Goal: Navigation & Orientation: Find specific page/section

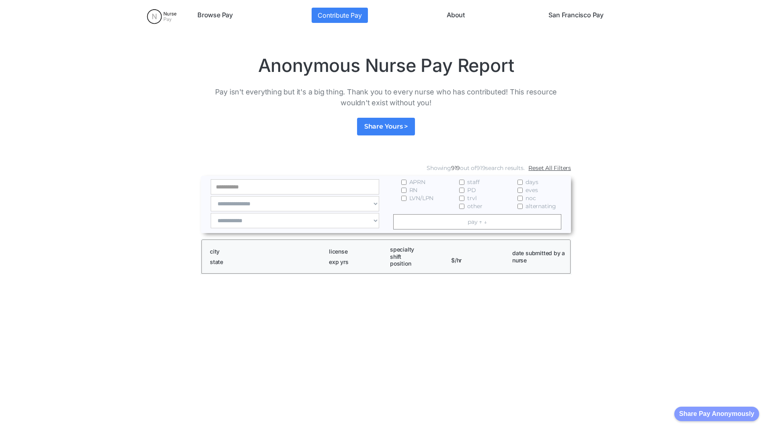
scroll to position [1094, 0]
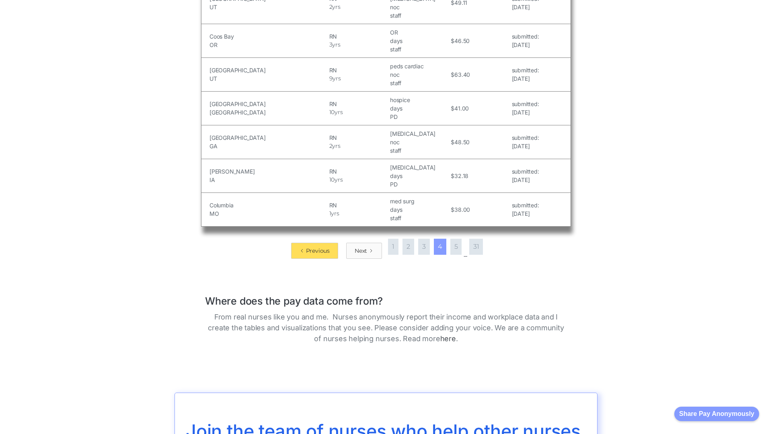
click at [362, 247] on div "Next" at bounding box center [361, 251] width 12 height 8
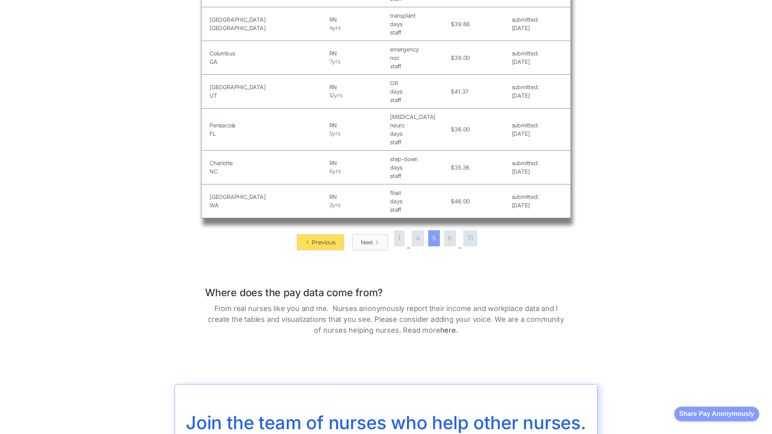
click at [367, 239] on div "Next" at bounding box center [367, 243] width 12 height 8
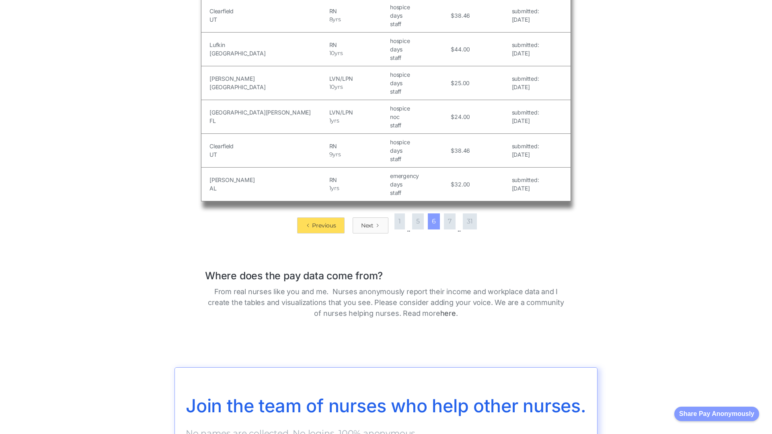
click at [367, 222] on div "Next" at bounding box center [367, 226] width 12 height 8
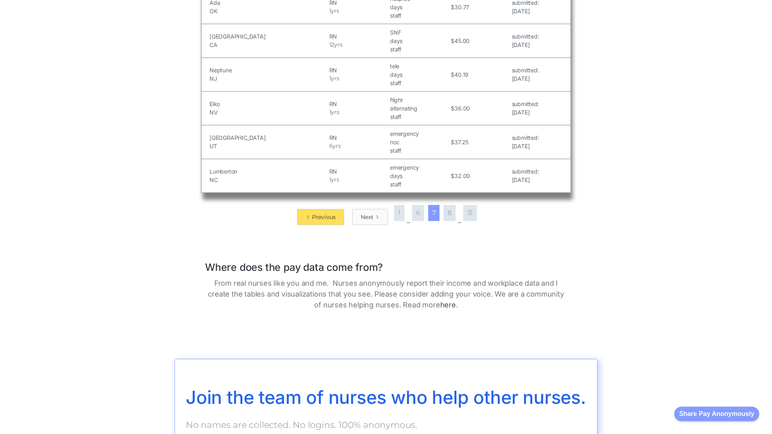
click at [367, 217] on div "Next" at bounding box center [367, 217] width 12 height 8
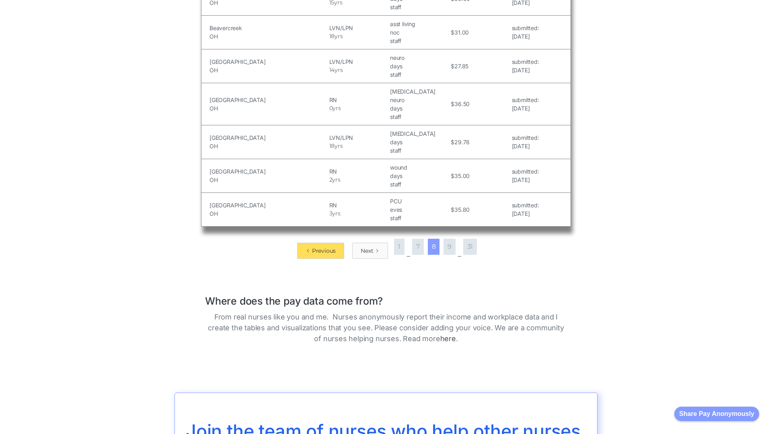
click at [367, 247] on div "Next" at bounding box center [367, 251] width 12 height 8
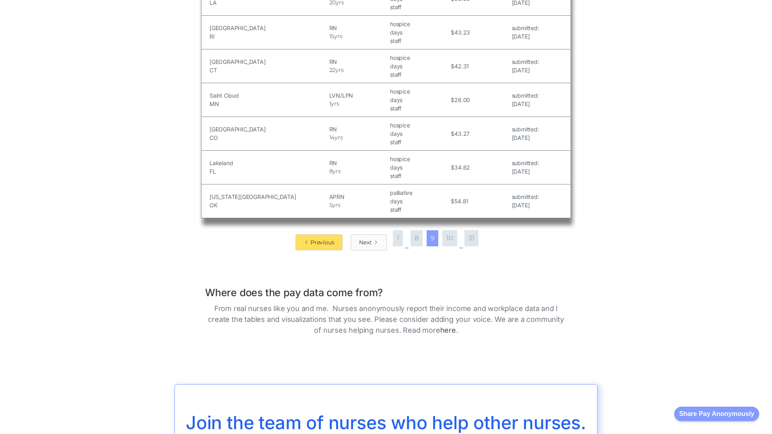
click at [365, 239] on div "Next" at bounding box center [365, 243] width 12 height 8
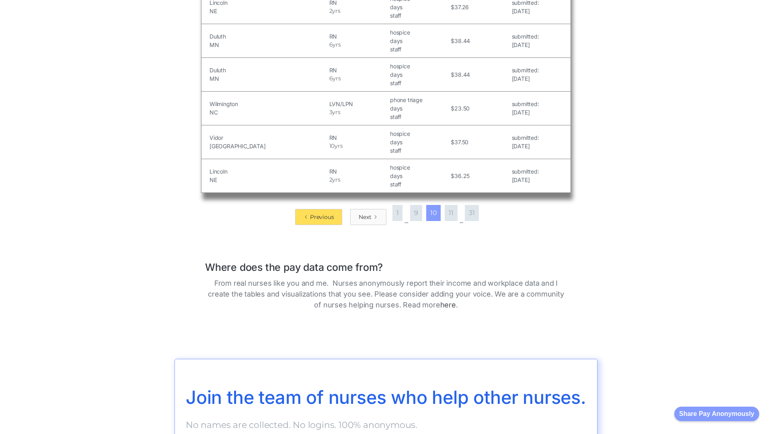
click at [364, 217] on div "Next" at bounding box center [365, 217] width 12 height 8
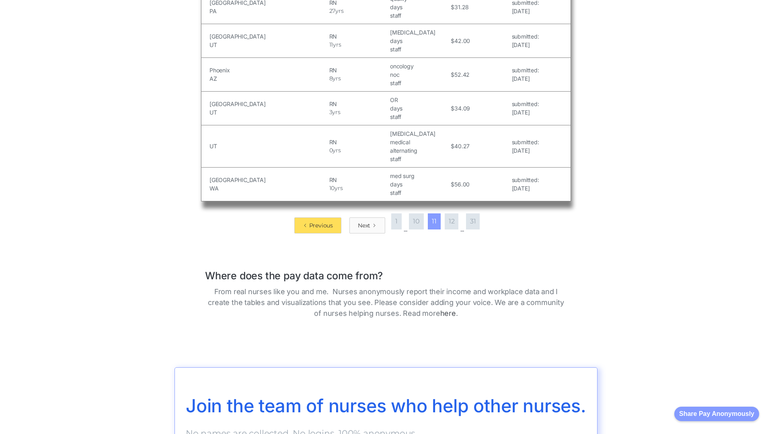
click at [362, 222] on div "Next" at bounding box center [364, 226] width 12 height 8
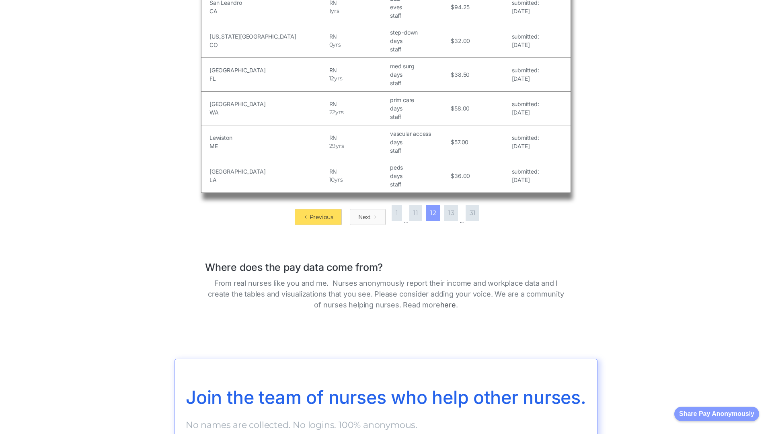
click at [362, 217] on div "Next" at bounding box center [364, 217] width 12 height 8
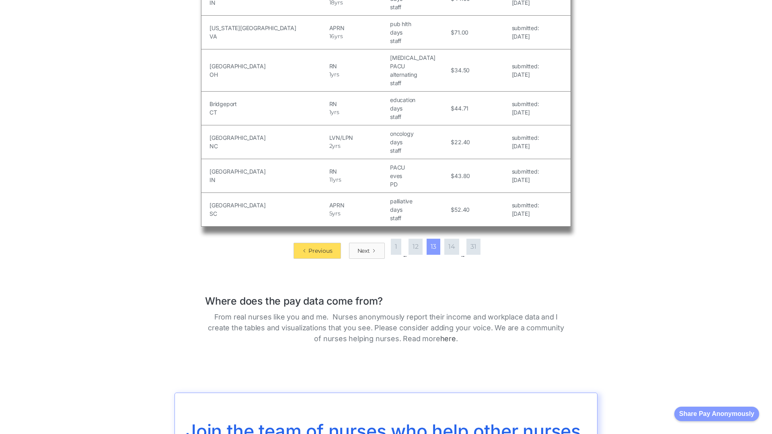
click at [362, 247] on div "Next" at bounding box center [364, 251] width 12 height 8
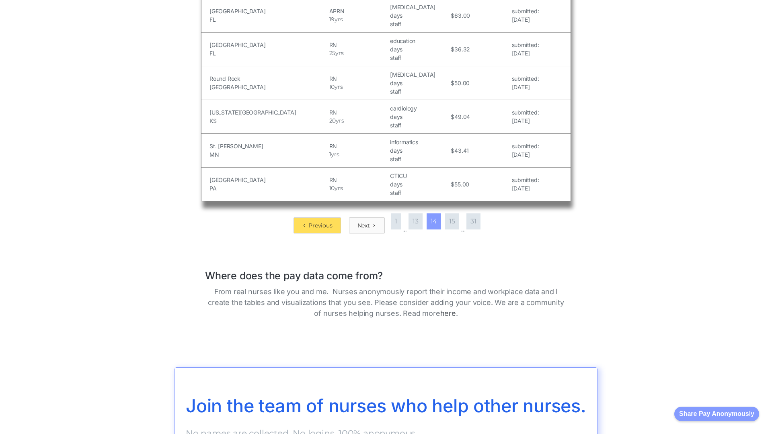
click at [362, 222] on div "Next" at bounding box center [364, 226] width 12 height 8
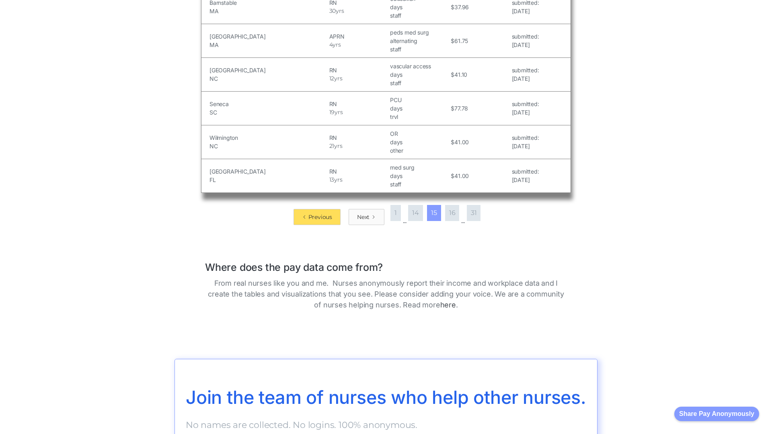
click at [362, 213] on div "Next" at bounding box center [363, 217] width 12 height 8
click at [362, 217] on div "Next" at bounding box center [364, 217] width 12 height 8
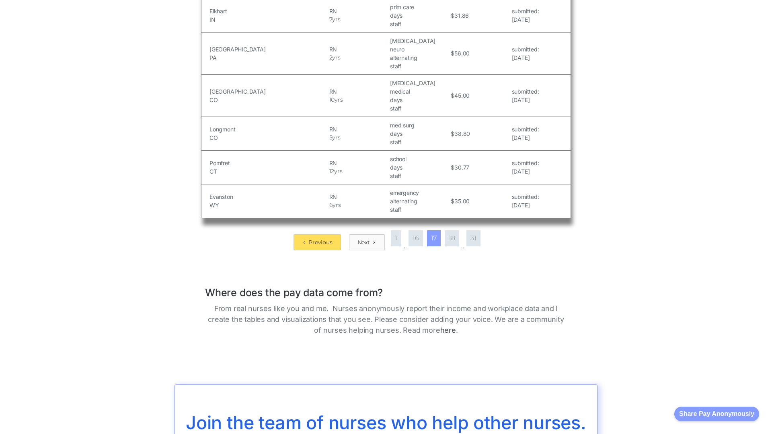
click at [362, 239] on div "Next" at bounding box center [364, 243] width 12 height 8
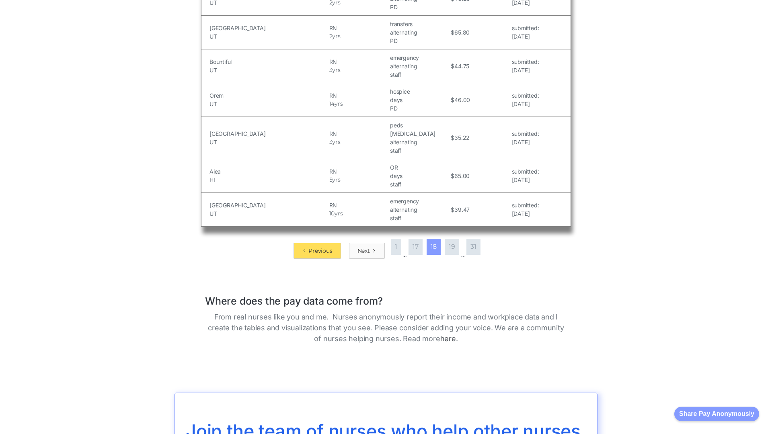
click at [362, 247] on div "Next" at bounding box center [364, 251] width 12 height 8
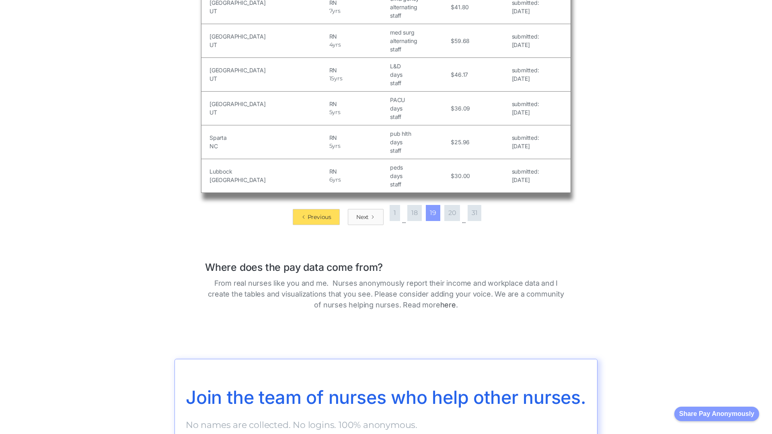
click at [362, 213] on div "Next" at bounding box center [362, 217] width 12 height 8
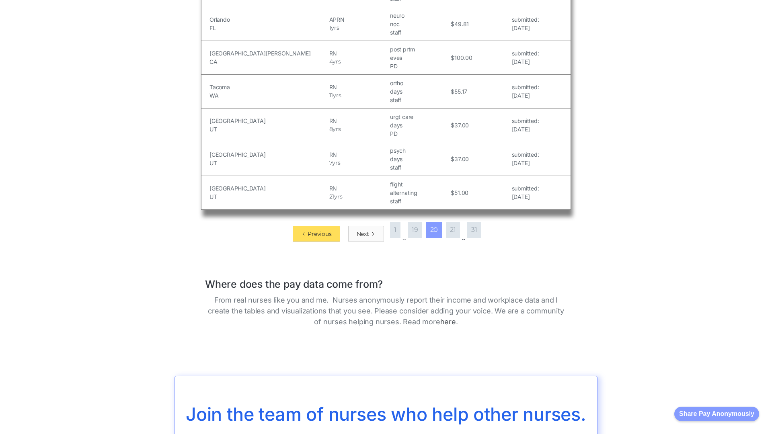
click at [362, 230] on div "Next" at bounding box center [363, 234] width 12 height 8
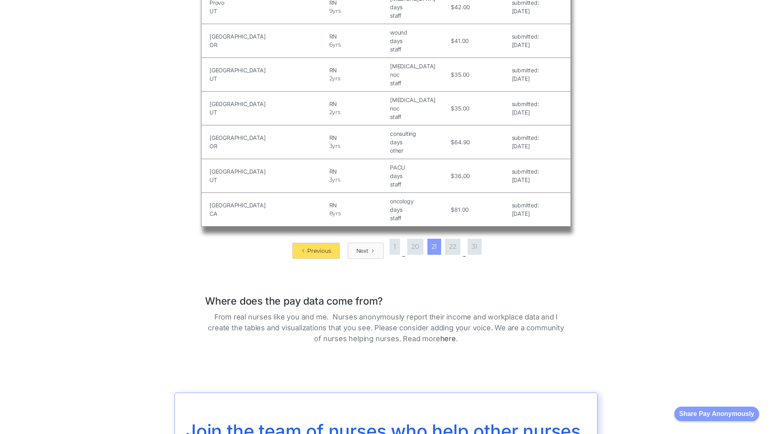
click at [362, 247] on div "Next" at bounding box center [362, 251] width 12 height 8
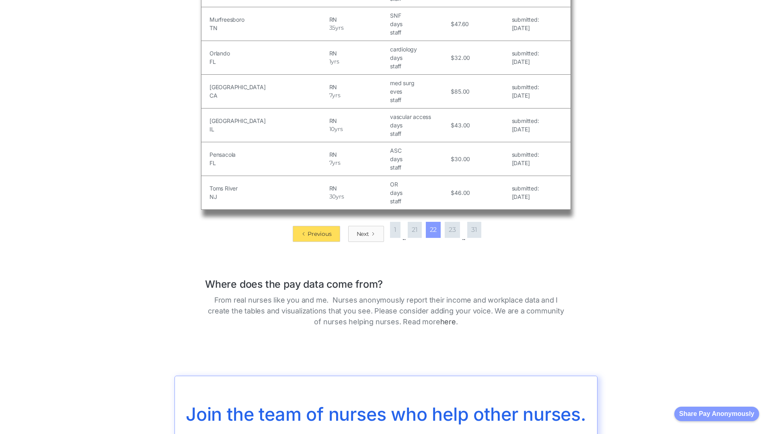
scroll to position [1313, 0]
